Goal: Task Accomplishment & Management: Complete application form

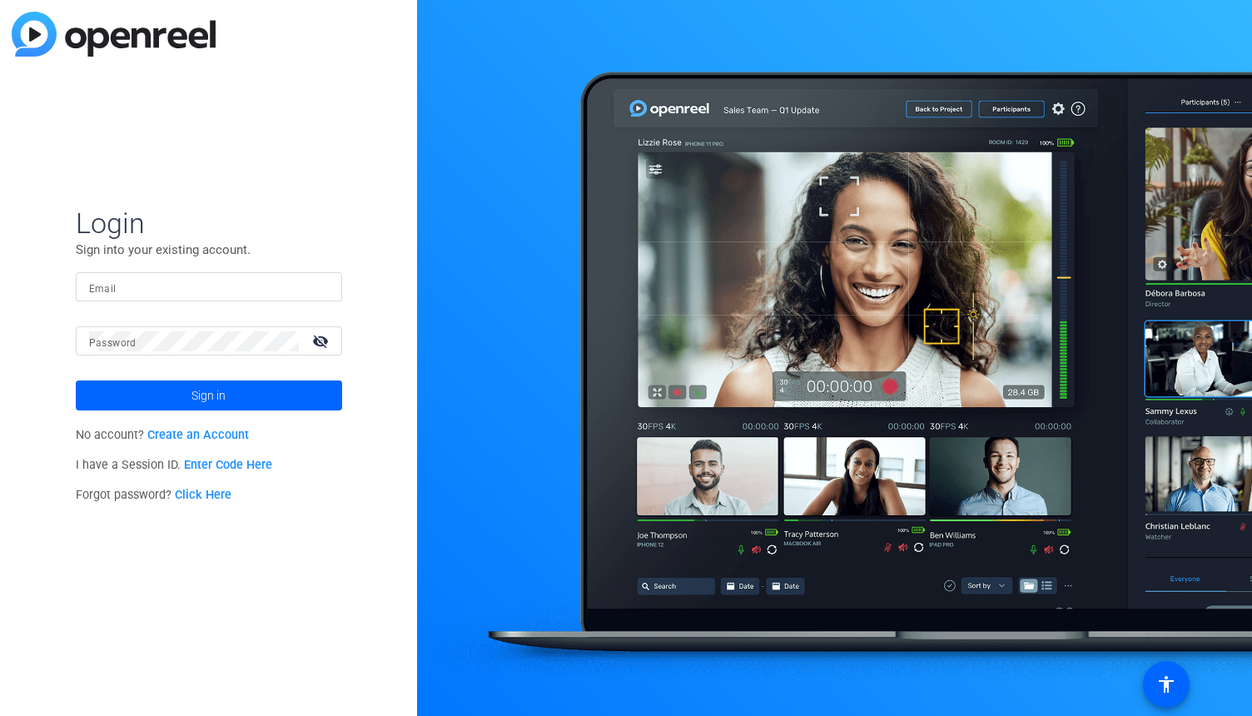
click at [211, 290] on input "Email" at bounding box center [209, 287] width 240 height 20
type input "[EMAIL_ADDRESS][DOMAIN_NAME]"
click at [171, 386] on span at bounding box center [209, 395] width 266 height 40
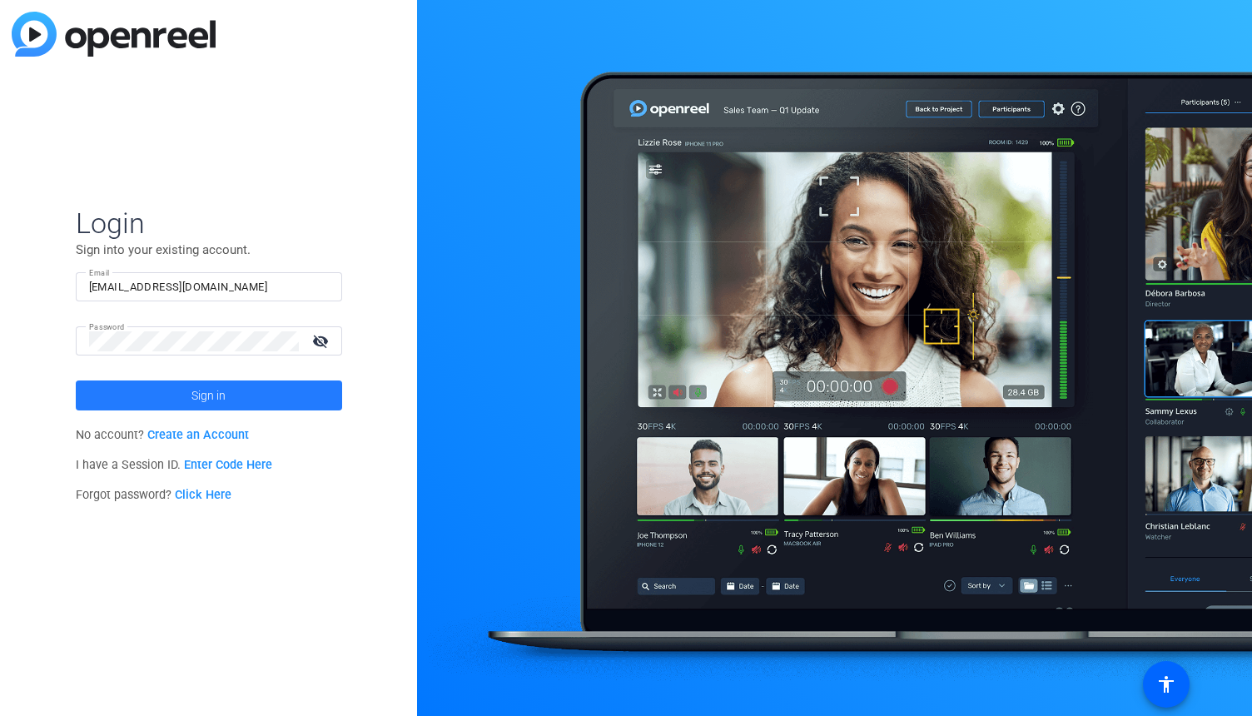
click at [241, 394] on span at bounding box center [209, 395] width 266 height 40
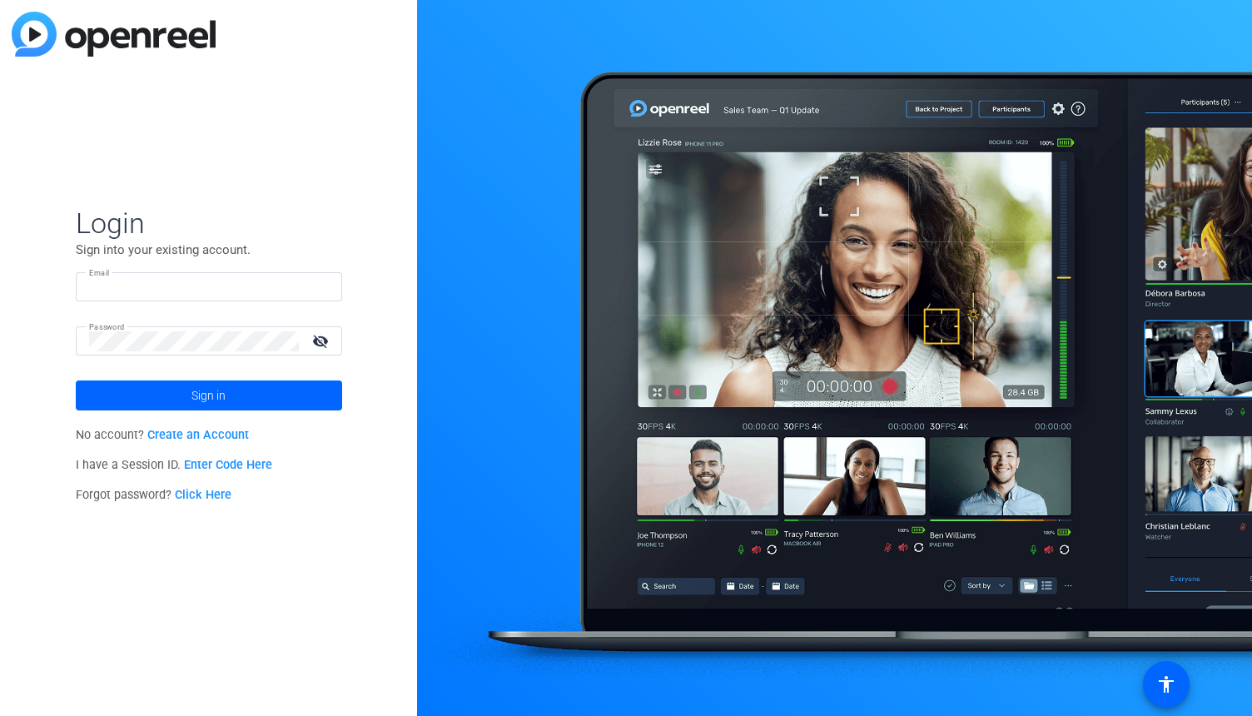
type input "[EMAIL_ADDRESS][DOMAIN_NAME]"
click at [221, 461] on link "Enter Code Here" at bounding box center [228, 465] width 88 height 14
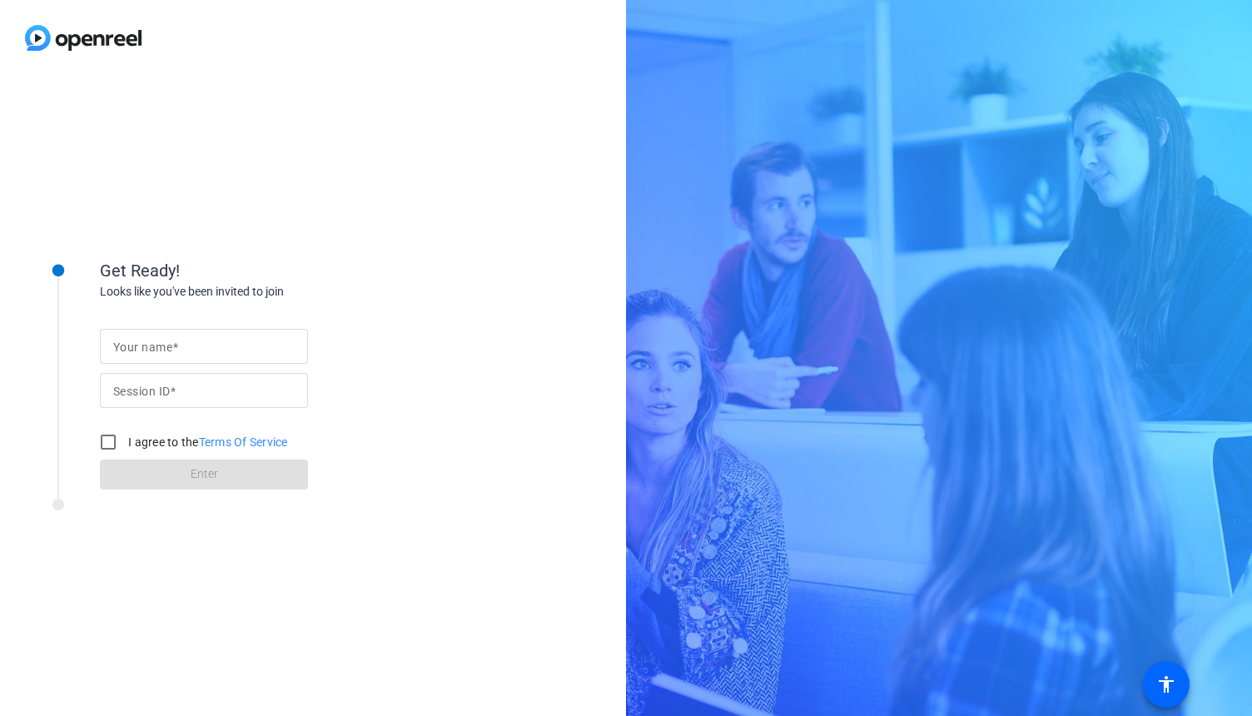
click at [186, 396] on input "Session ID" at bounding box center [203, 390] width 181 height 20
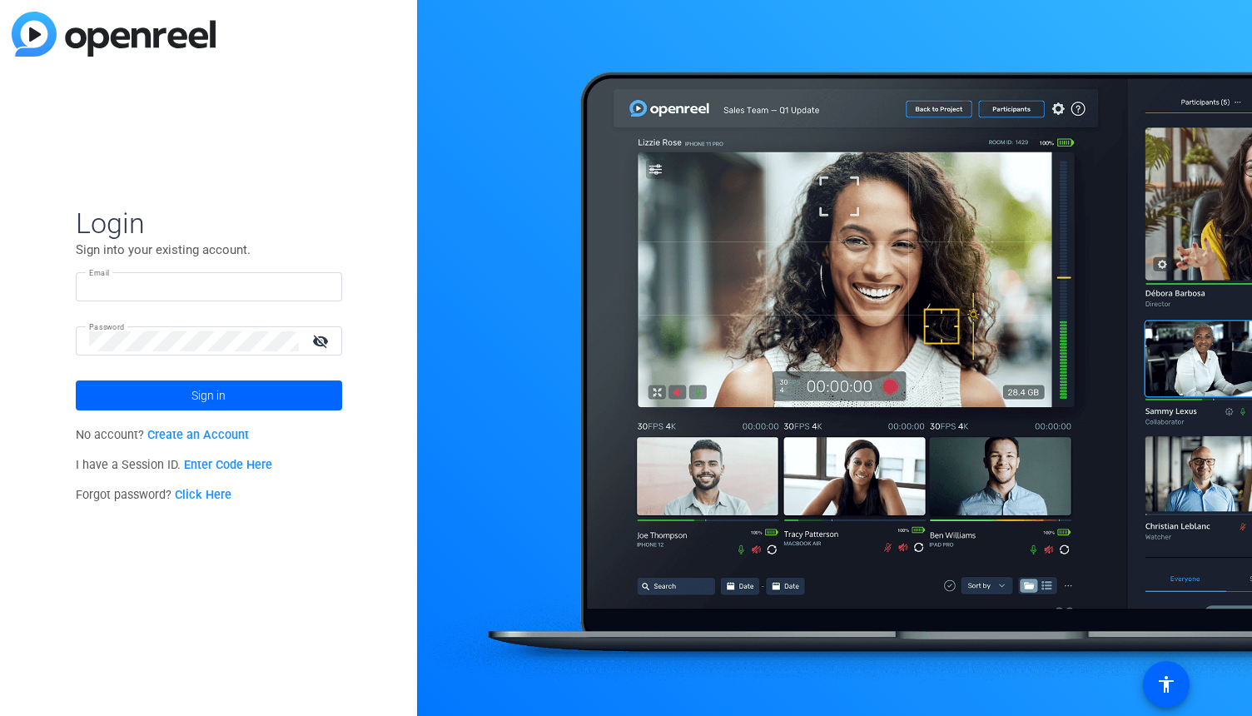
type input "[EMAIL_ADDRESS][DOMAIN_NAME]"
click at [192, 434] on link "Create an Account" at bounding box center [198, 435] width 102 height 14
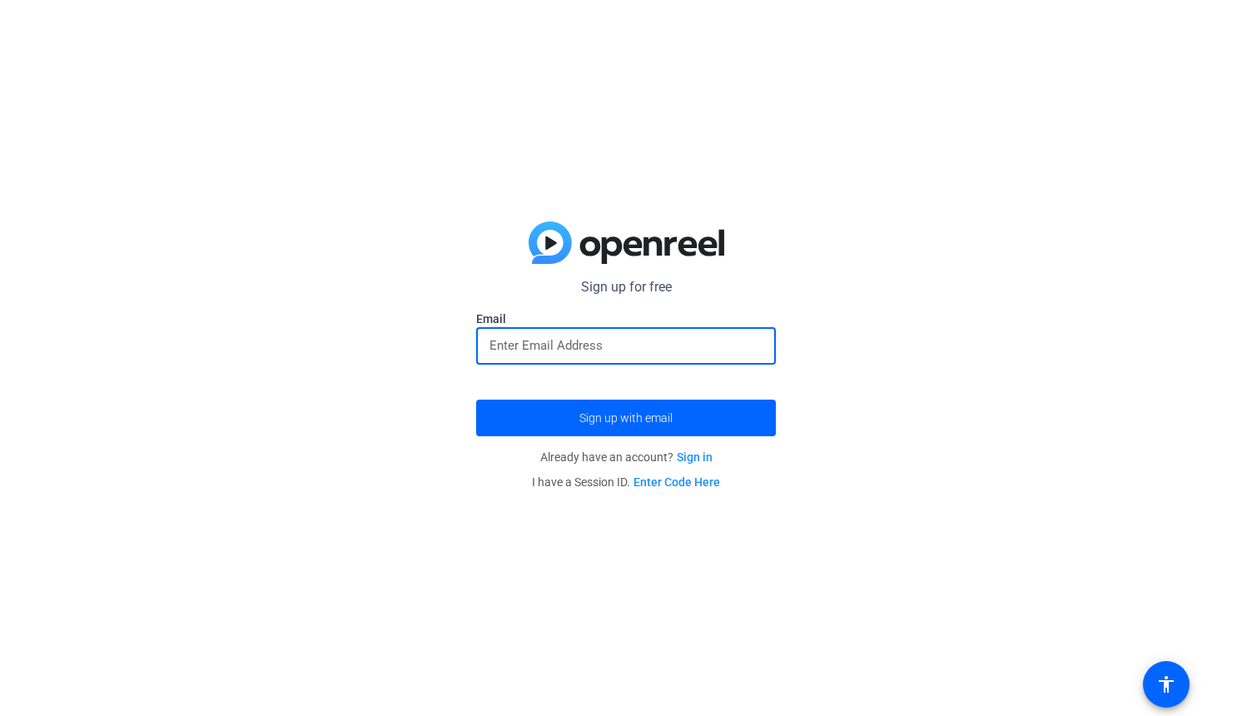
click at [543, 350] on input "email" at bounding box center [625, 345] width 273 height 20
type input "[EMAIL_ADDRESS][DOMAIN_NAME]"
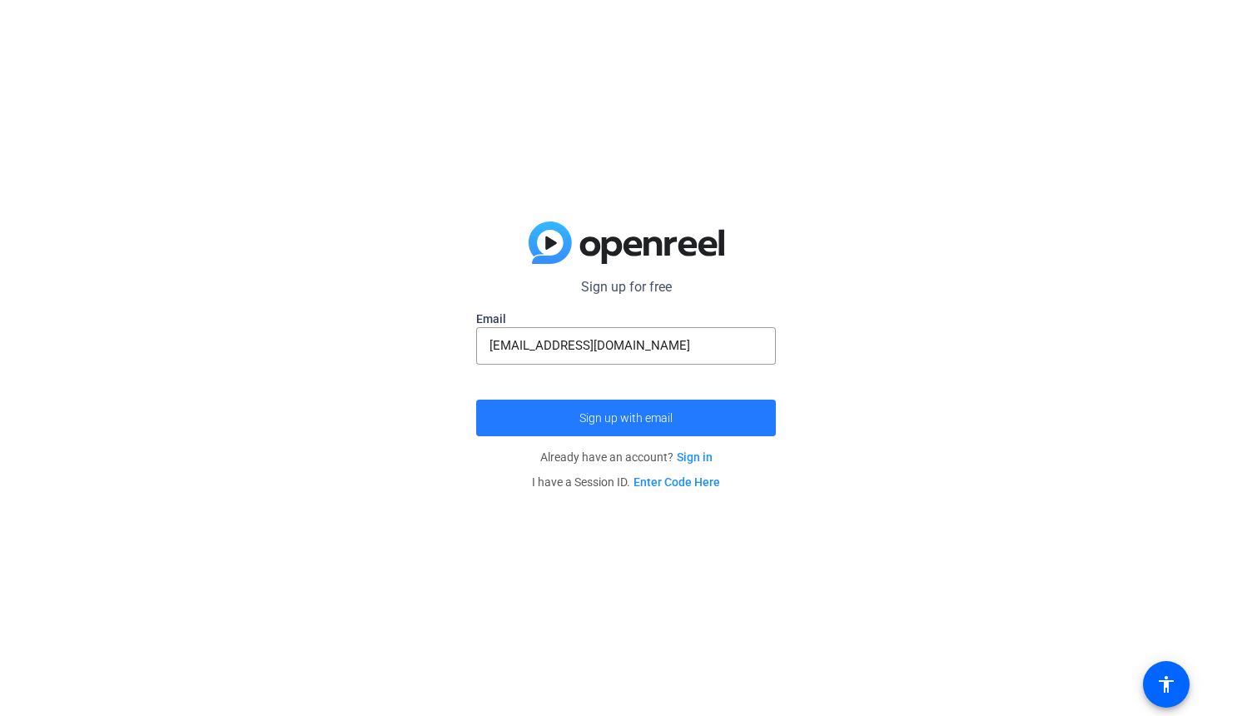
click at [571, 421] on span "submit" at bounding box center [626, 418] width 300 height 40
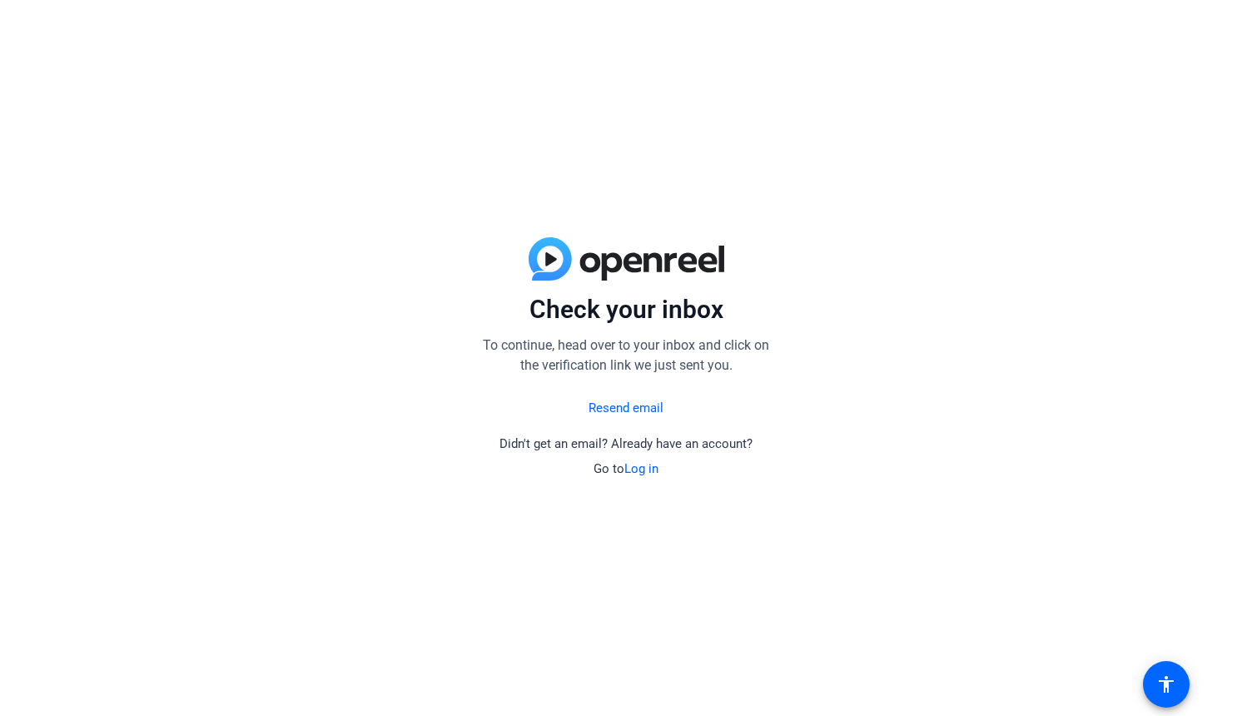
click at [622, 409] on link "Resend email" at bounding box center [625, 408] width 75 height 19
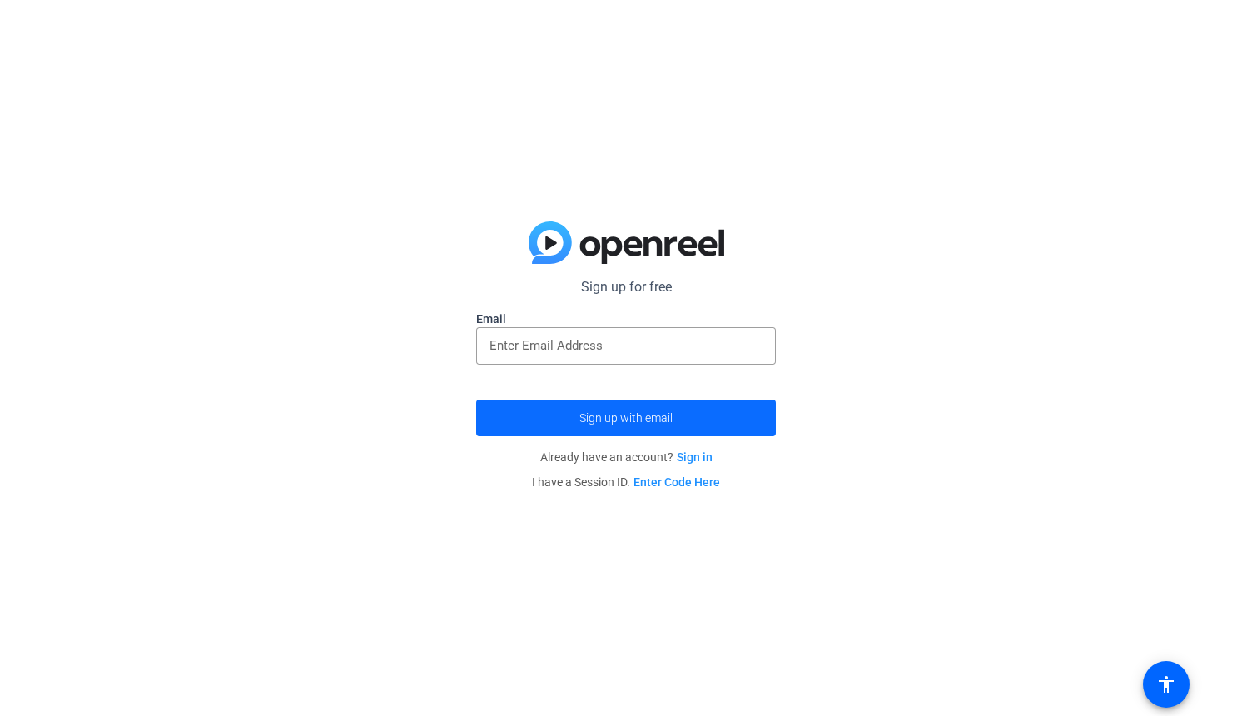
click at [592, 418] on span "Sign up with email" at bounding box center [625, 418] width 93 height 0
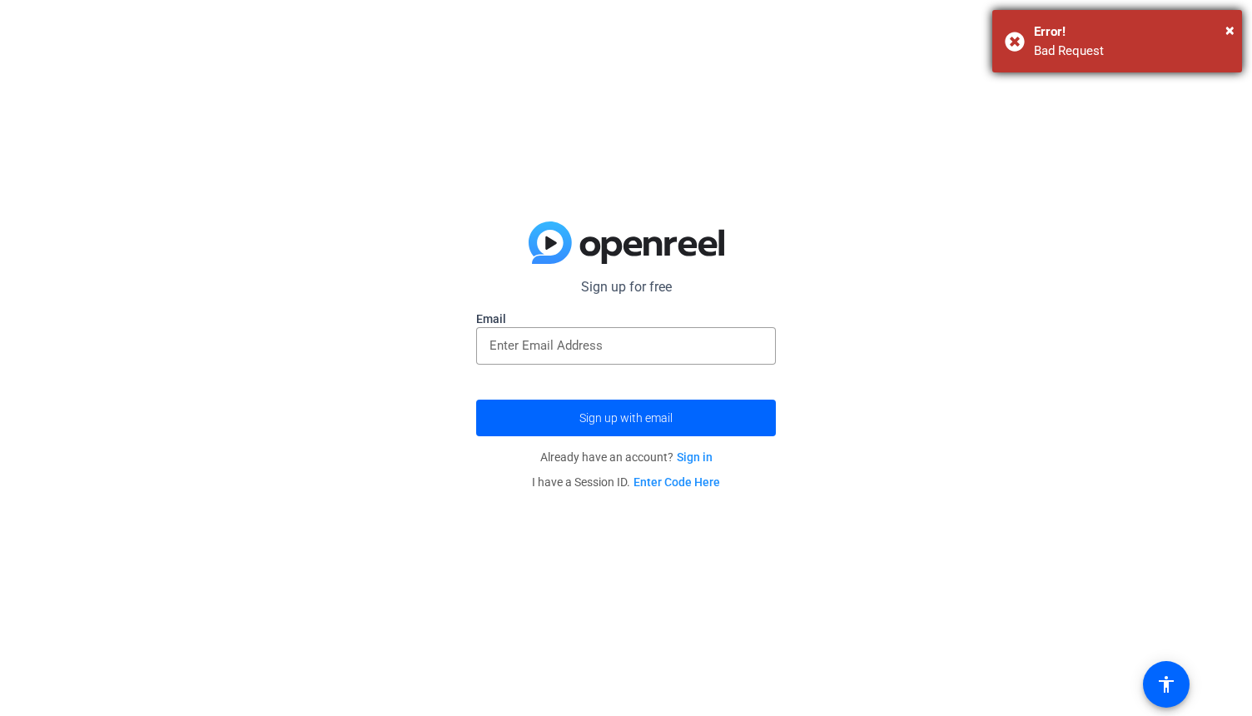
click at [1018, 40] on div "× Error! Bad Request" at bounding box center [1117, 41] width 250 height 62
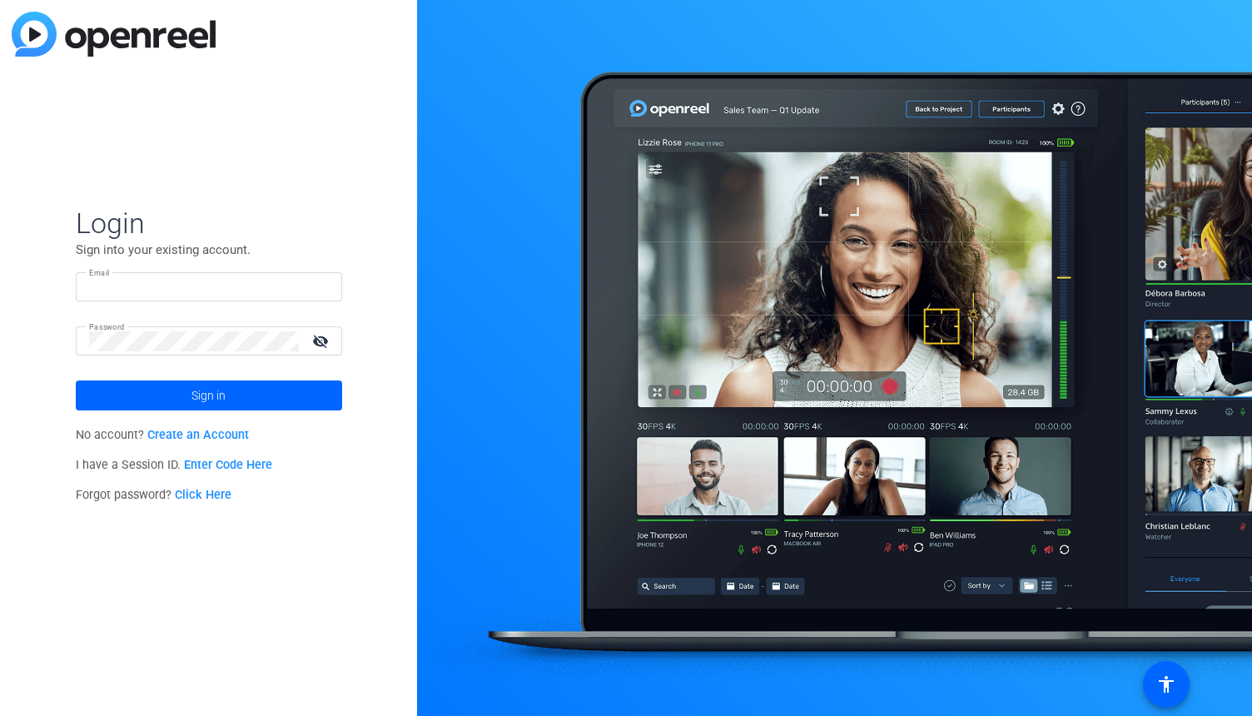
type input "[EMAIL_ADDRESS][DOMAIN_NAME]"
click at [215, 432] on link "Create an Account" at bounding box center [198, 435] width 102 height 14
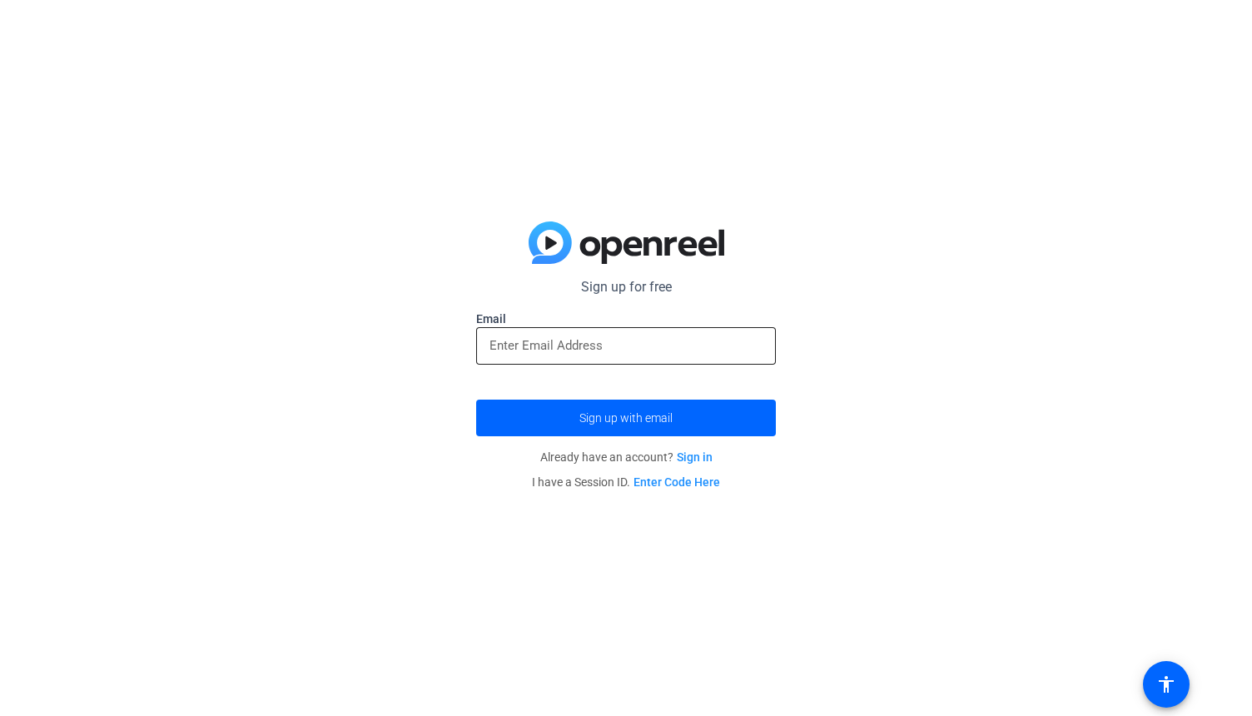
click at [503, 350] on input "email" at bounding box center [625, 345] width 273 height 20
type input "[EMAIL_ADDRESS][DOMAIN_NAME]"
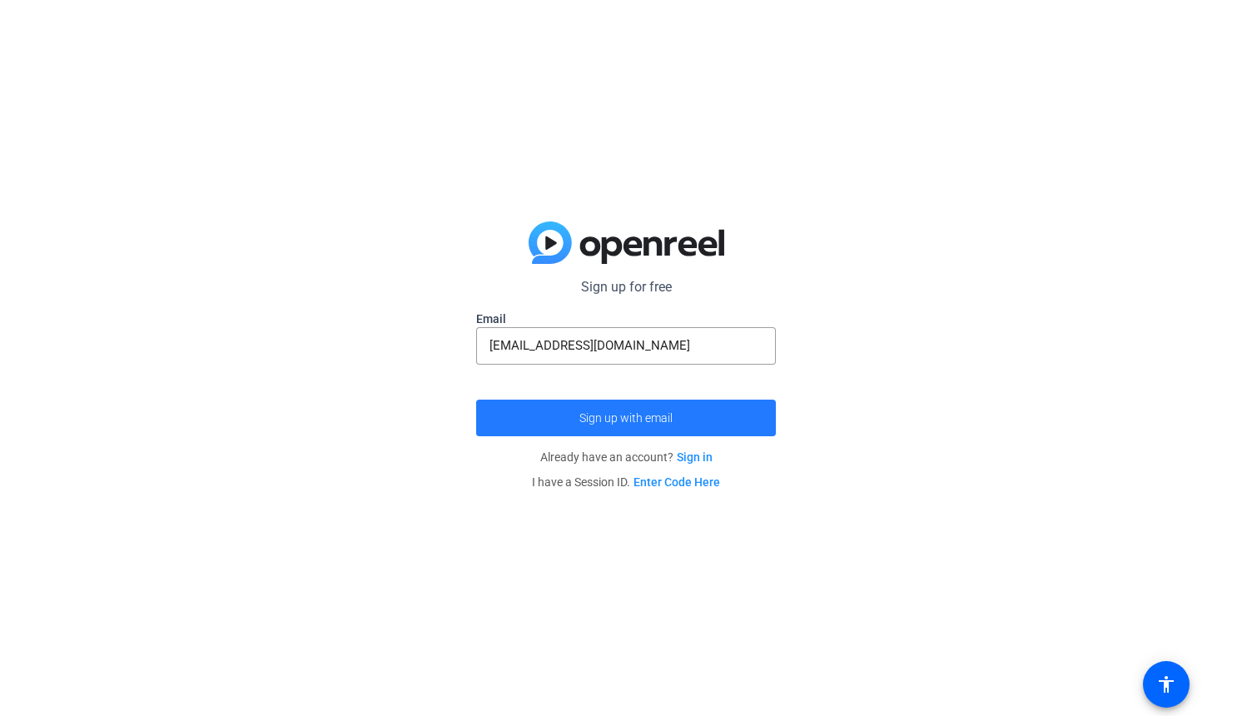
click at [588, 418] on span "Sign up with email" at bounding box center [625, 418] width 93 height 0
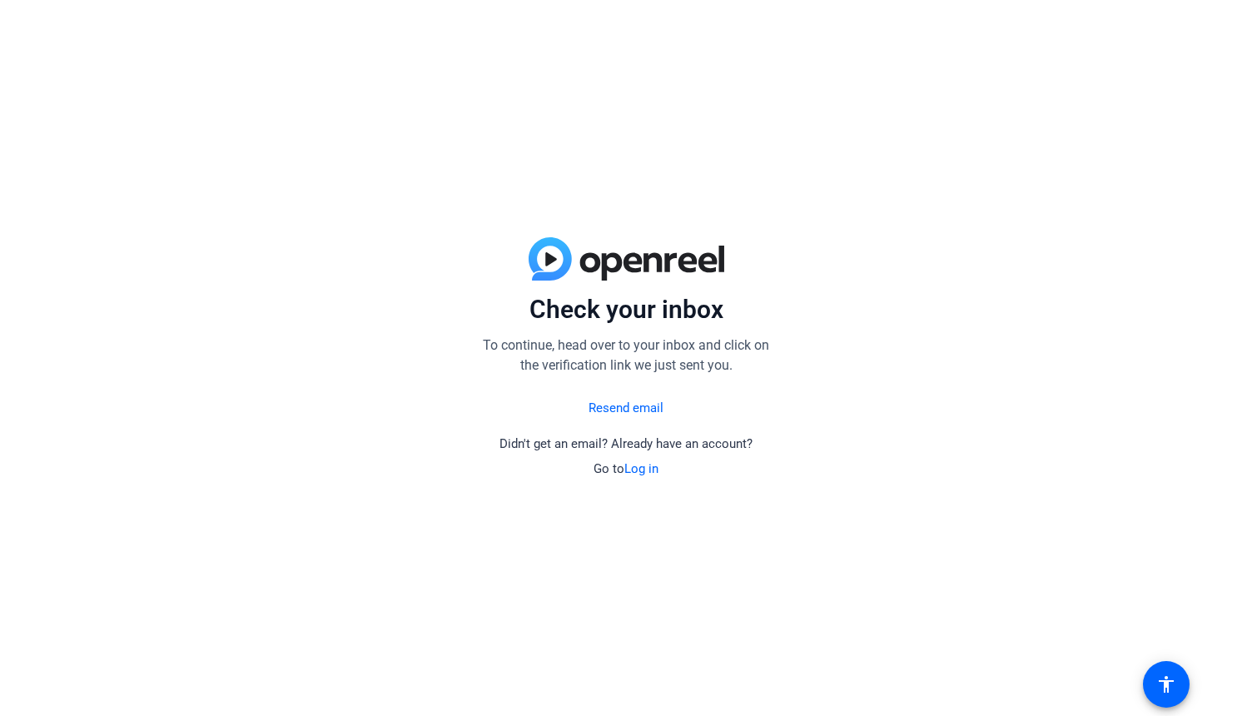
click at [651, 408] on link "Resend email" at bounding box center [625, 408] width 75 height 19
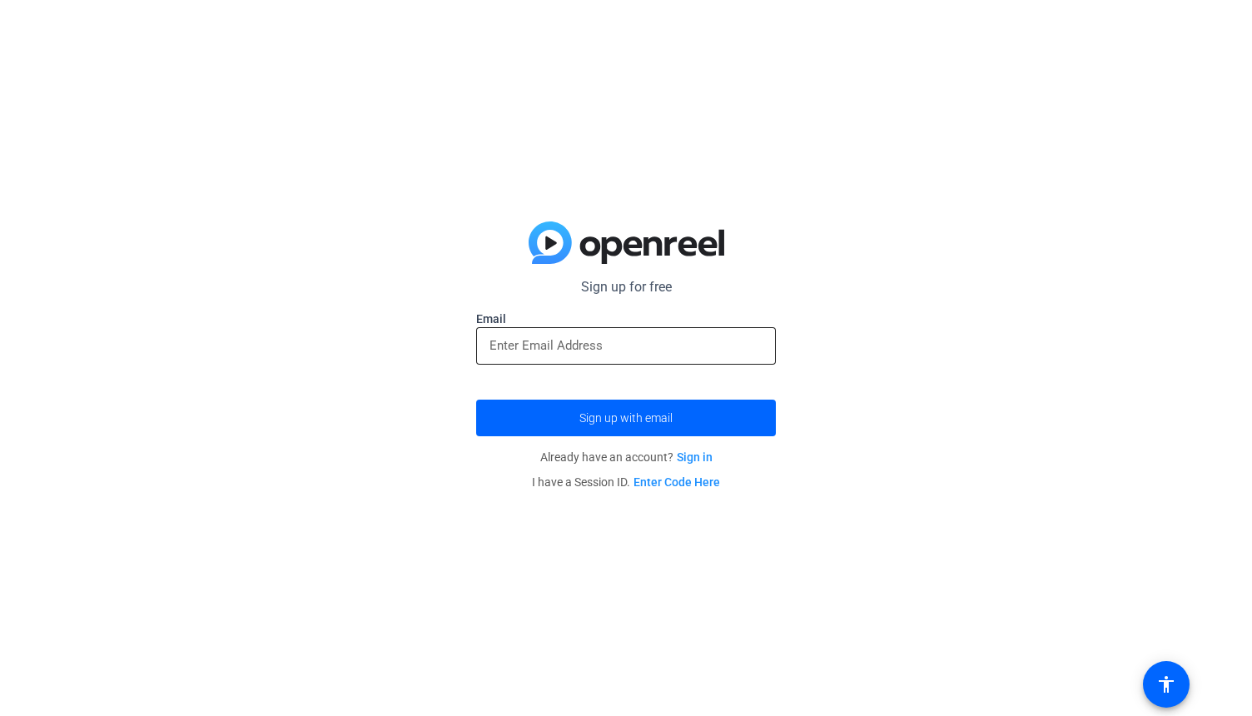
click at [596, 335] on div at bounding box center [625, 345] width 273 height 37
click at [591, 345] on input "email" at bounding box center [625, 345] width 273 height 20
type input "[EMAIL_ADDRESS][DOMAIN_NAME]"
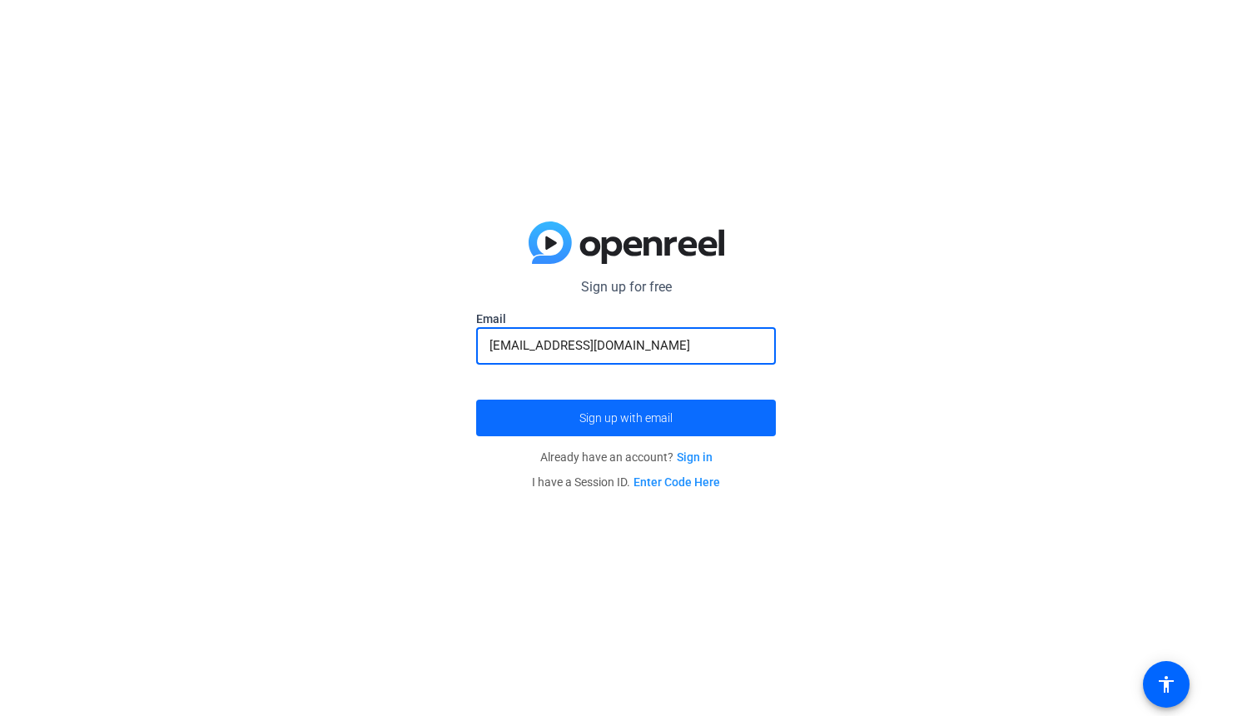
click at [591, 424] on span "submit" at bounding box center [626, 418] width 300 height 40
